Goal: Consume media (video, audio): Consume media (video, audio)

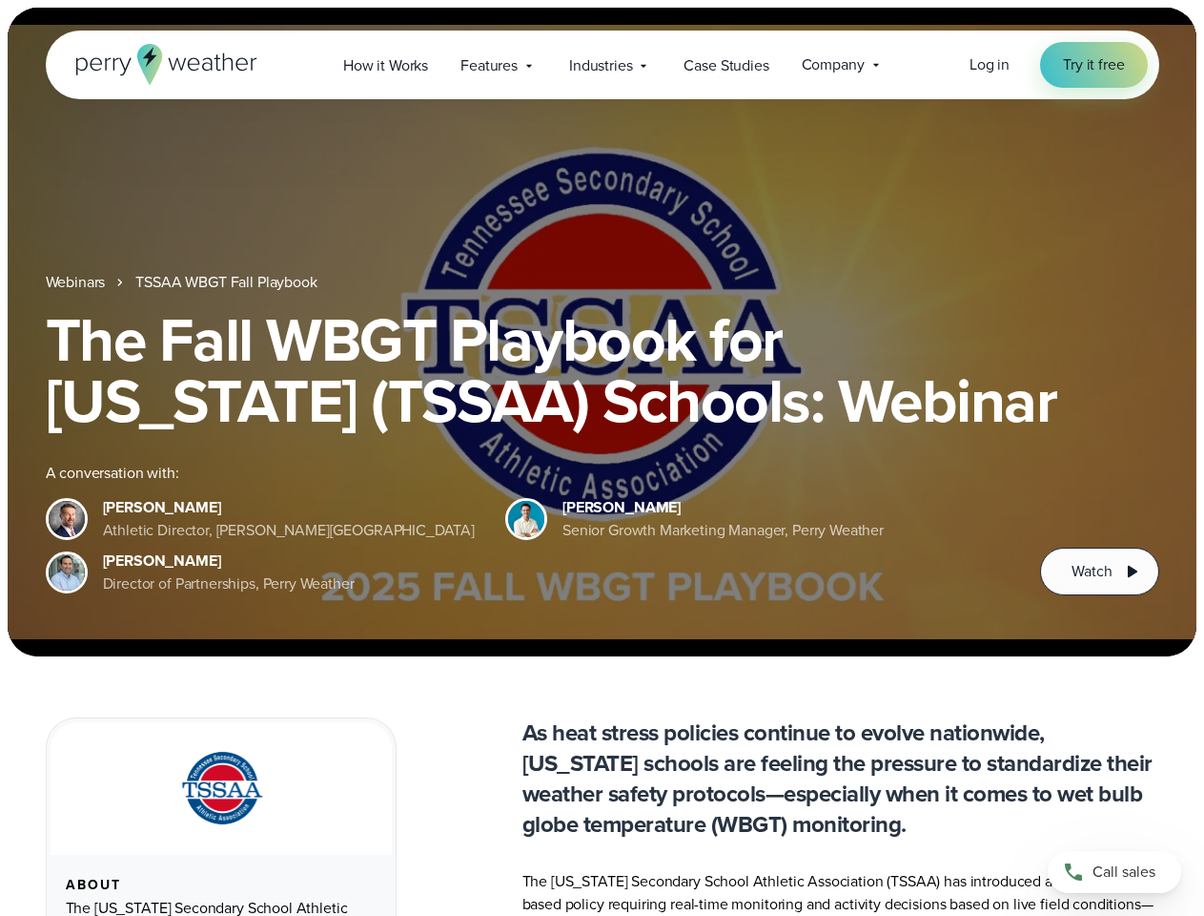
click at [602, 458] on div "The Fall WBGT Playbook for [US_STATE] (TSSAA) Schools: Webinar A conversation w…" at bounding box center [603, 452] width 1114 height 286
click at [602, 65] on span "Industries" at bounding box center [600, 65] width 63 height 23
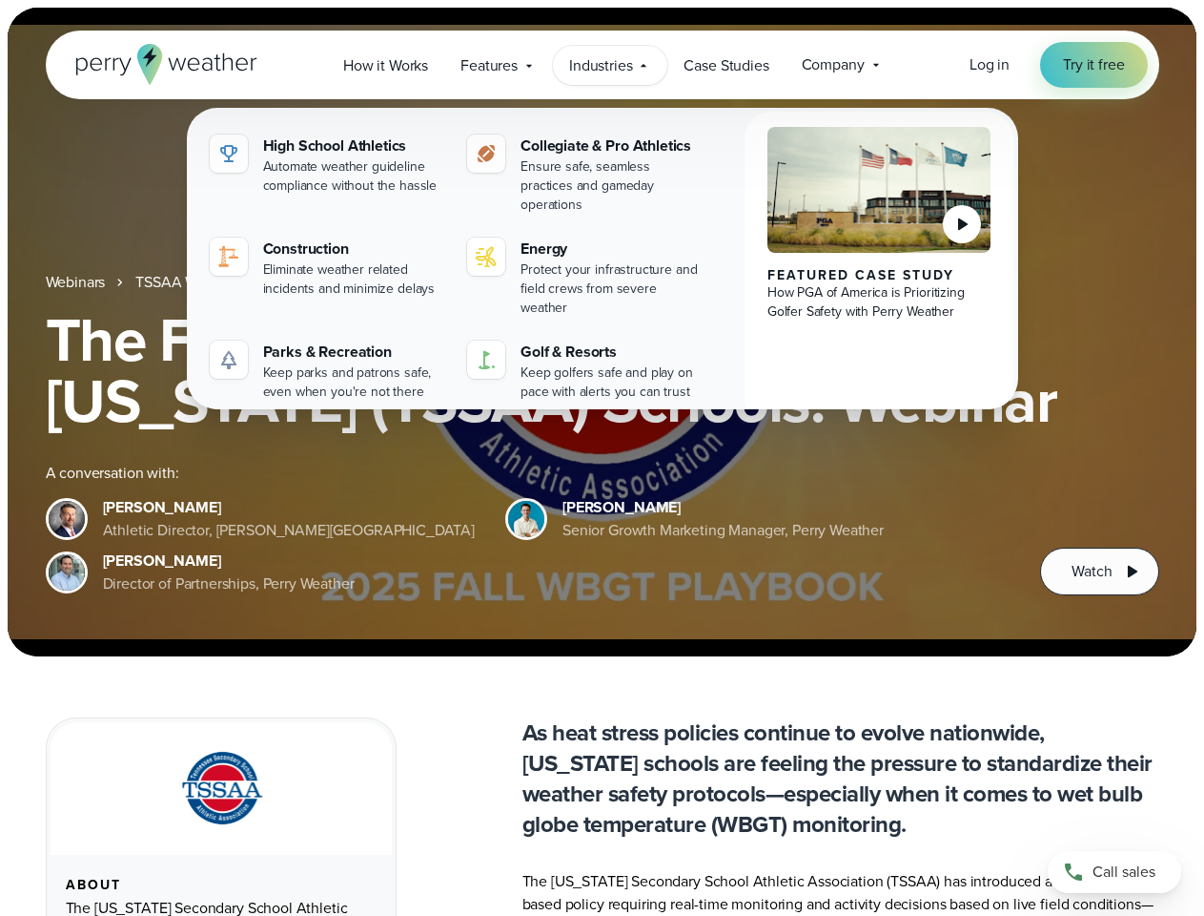
click at [602, 332] on h1 "The Fall WBGT Playbook for [US_STATE] (TSSAA) Schools: Webinar" at bounding box center [603, 370] width 1114 height 122
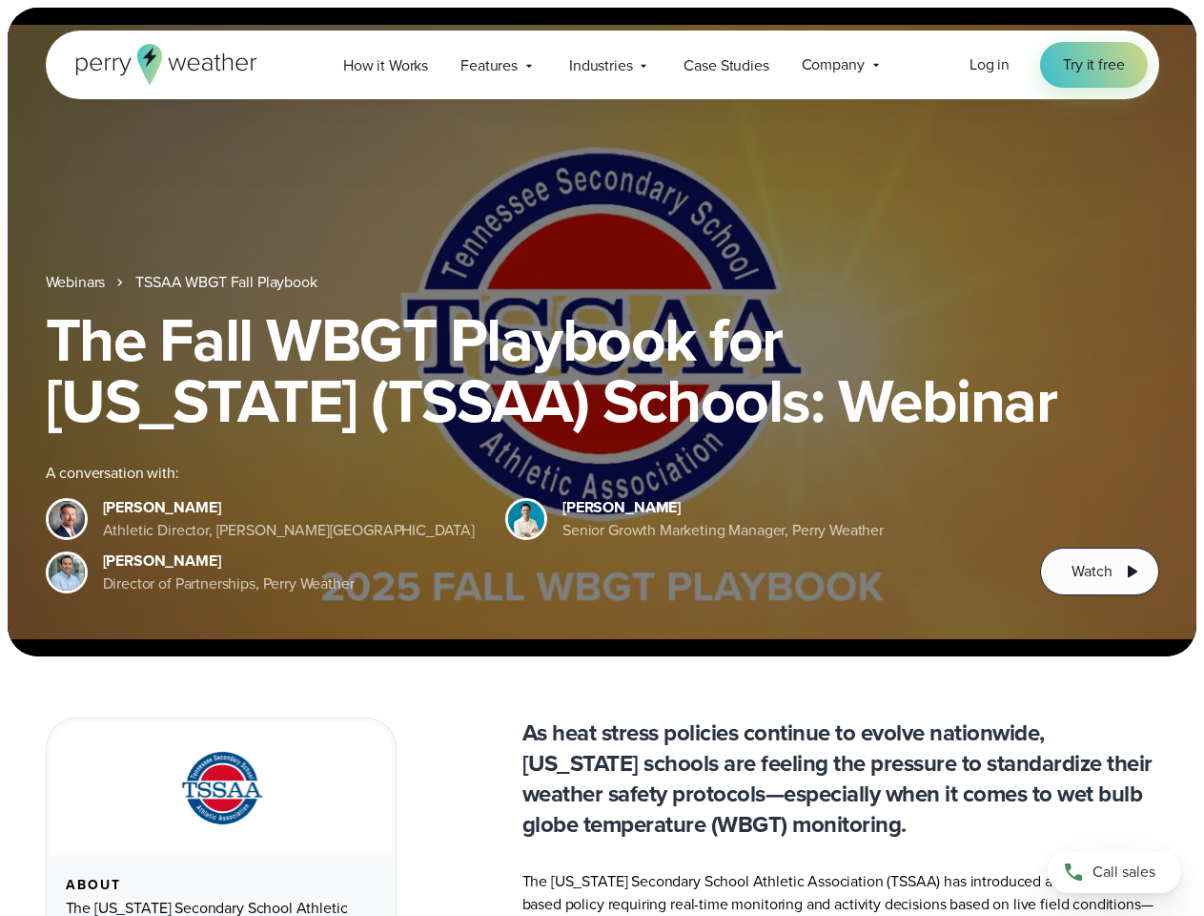
click at [228, 282] on link "TSSAA WBGT Fall Playbook" at bounding box center [225, 282] width 181 height 23
click at [1100, 571] on span "Watch" at bounding box center [1092, 571] width 40 height 23
